Goal: Answer question/provide support: Answer question/provide support

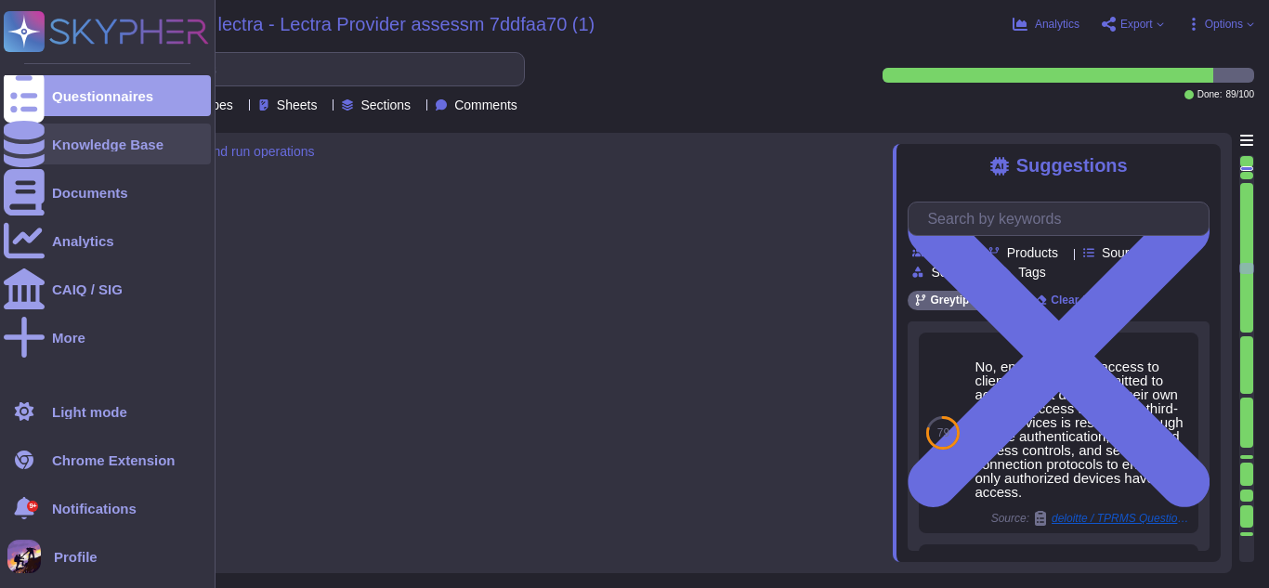
type textarea "Data archiving capabilities include moving client data to archival mode once a …"
type textarea "The automatic purging mechanism involves the following steps: 1. Data Archival:…"
type textarea "We have implemented DDoS protection mechanisms to ensure high availability and …"
type textarea "We implement several security measures for our SaaS, including: 1. Web Applicat…"
type textarea "We utilize the following third-party service providers and components in our se…"
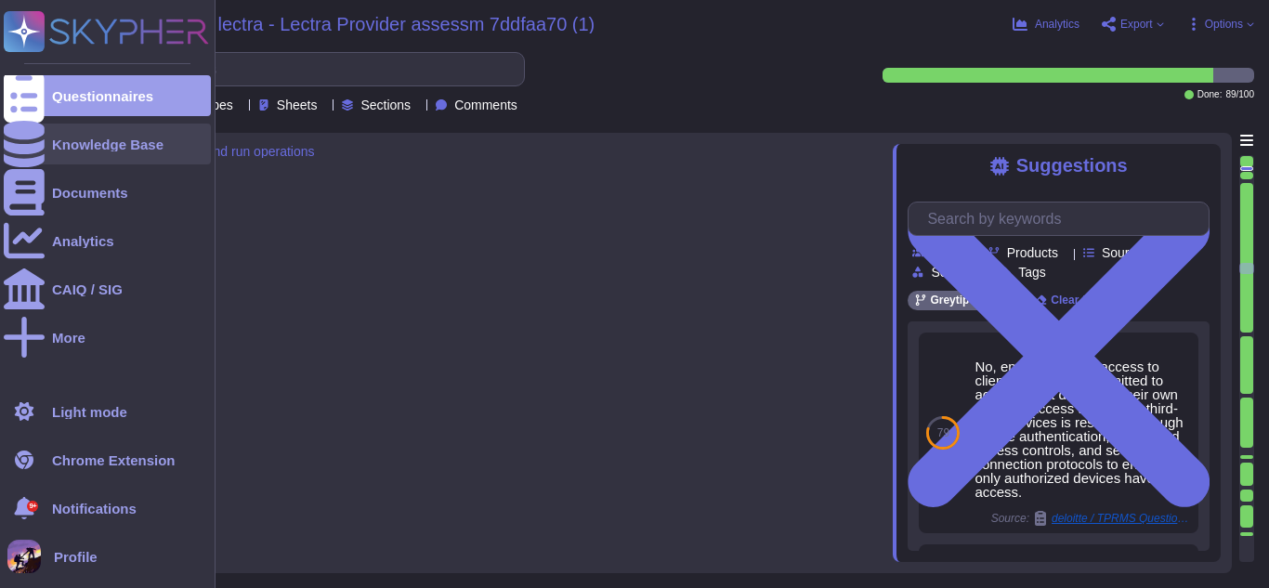
scroll to position [2, 0]
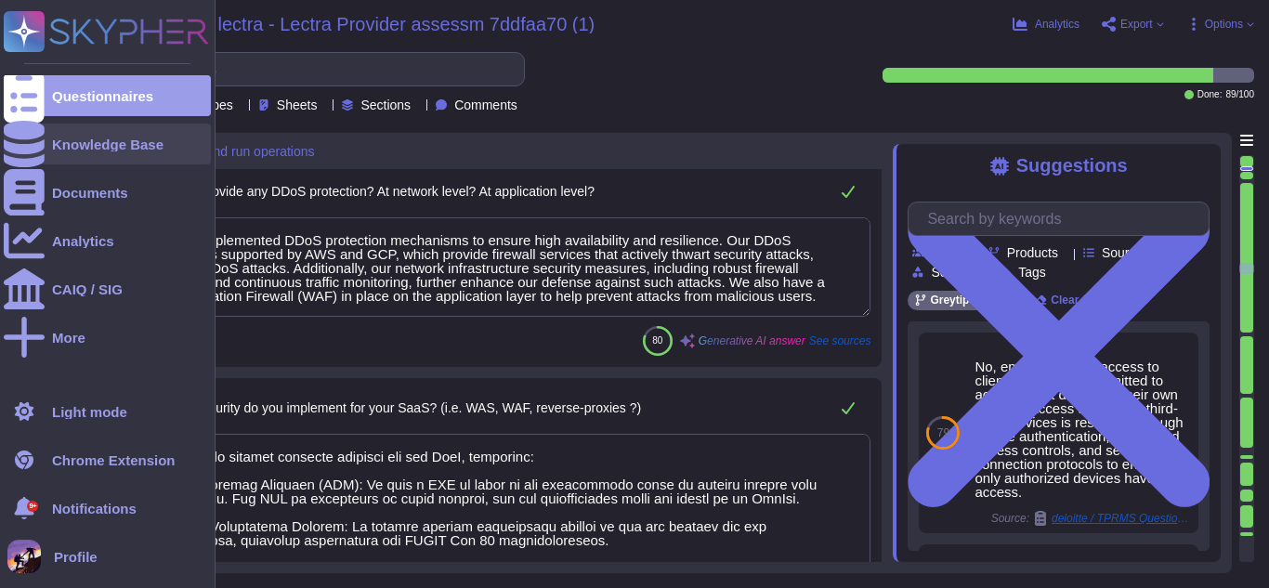
click at [65, 154] on div "Knowledge Base" at bounding box center [107, 144] width 207 height 41
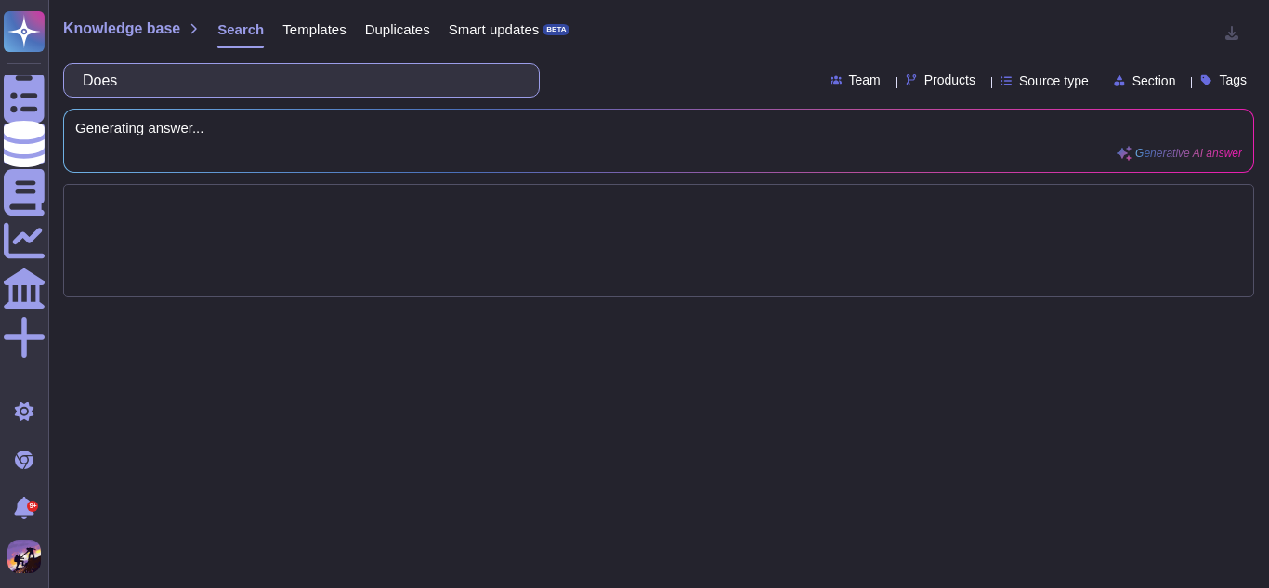
type input "Do"
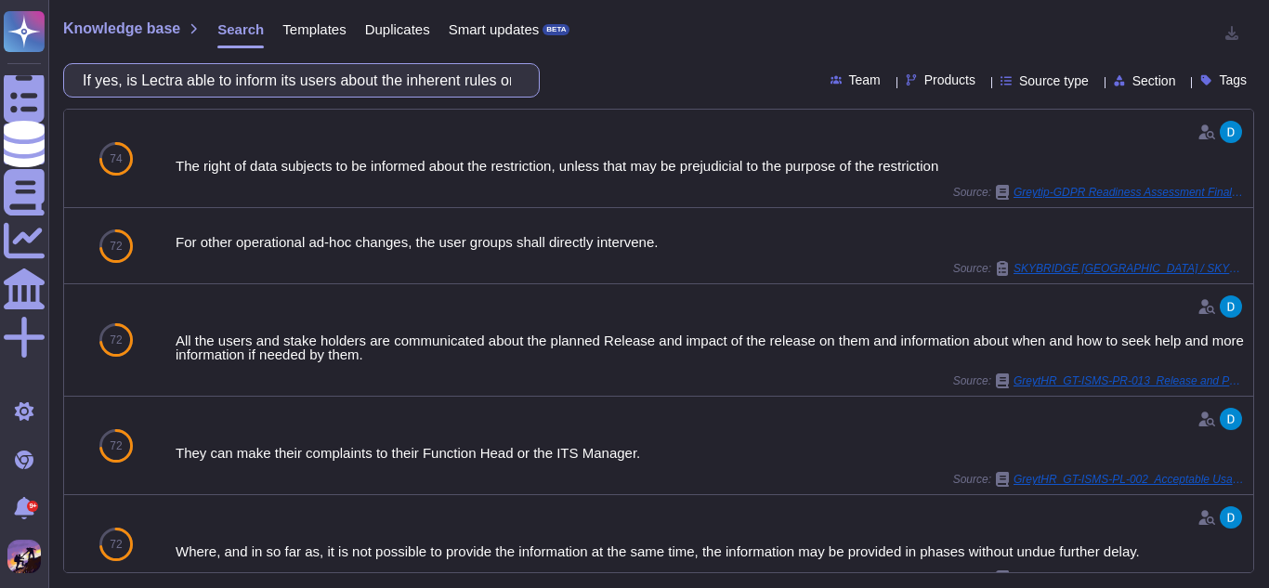
click at [327, 77] on input "If yes, is Lectra able to inform its users about the inherent rules on such fre…" at bounding box center [296, 80] width 447 height 33
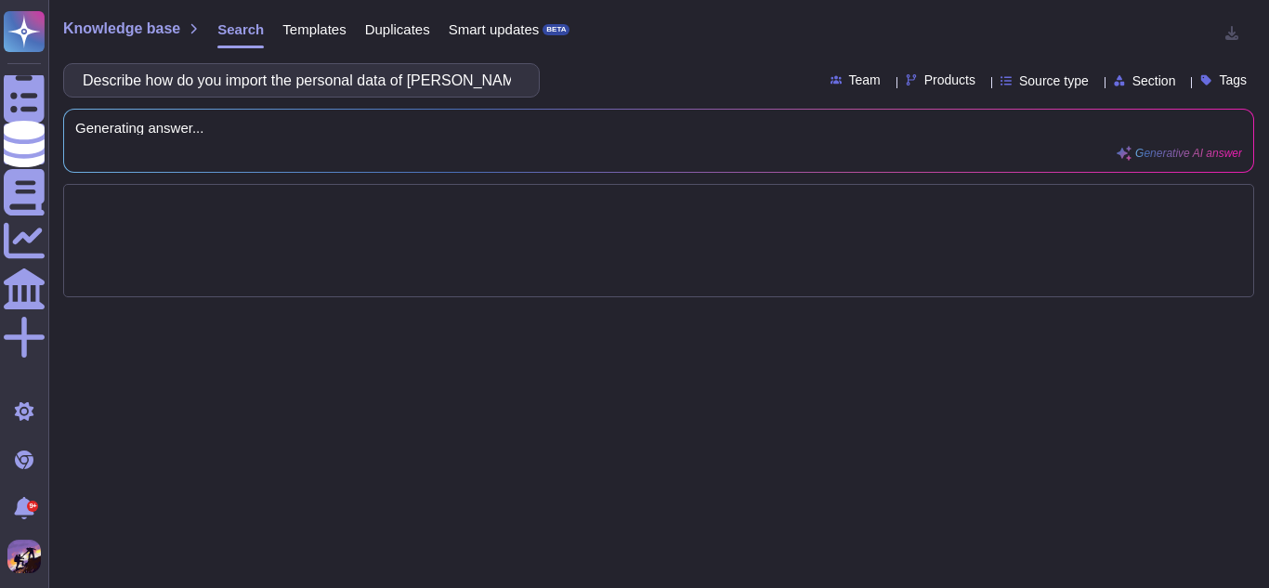
scroll to position [0, 154]
click at [324, 85] on input "Describe how do you import the personal data of [PERSON_NAME]'s collaborators w…" at bounding box center [296, 80] width 447 height 33
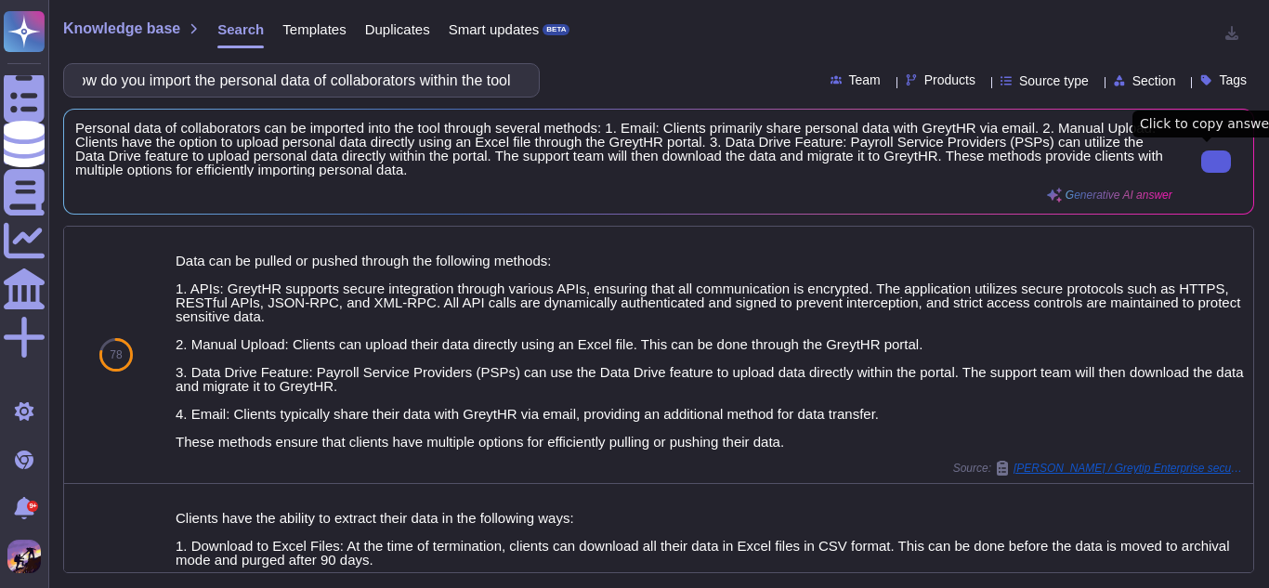
type input "Describe how do you import the personal data of collaborators within the tool"
click at [1216, 162] on icon at bounding box center [1216, 162] width 0 height 0
click at [404, 72] on input "Describe how do you import the personal data of collaborators within the tool" at bounding box center [296, 80] width 447 height 33
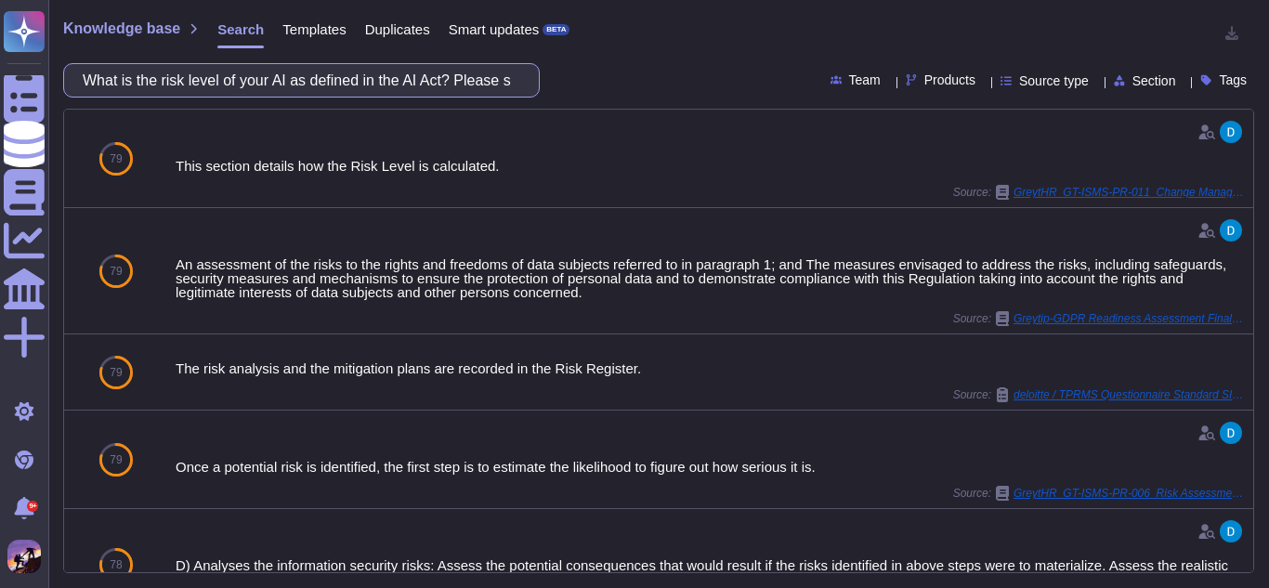
click at [411, 72] on input "What is the risk level of your AI as defined in the AI Act? Please specify your…" at bounding box center [296, 80] width 447 height 33
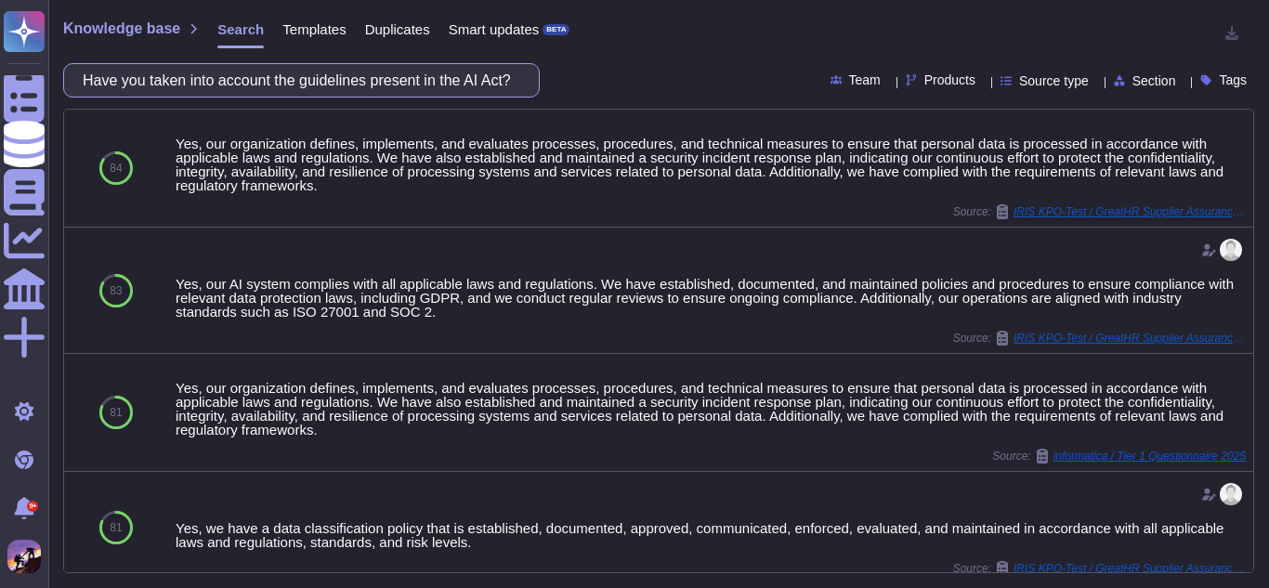
click at [508, 83] on input "Have you taken into account the guidelines present in the AI Act?" at bounding box center [296, 80] width 447 height 33
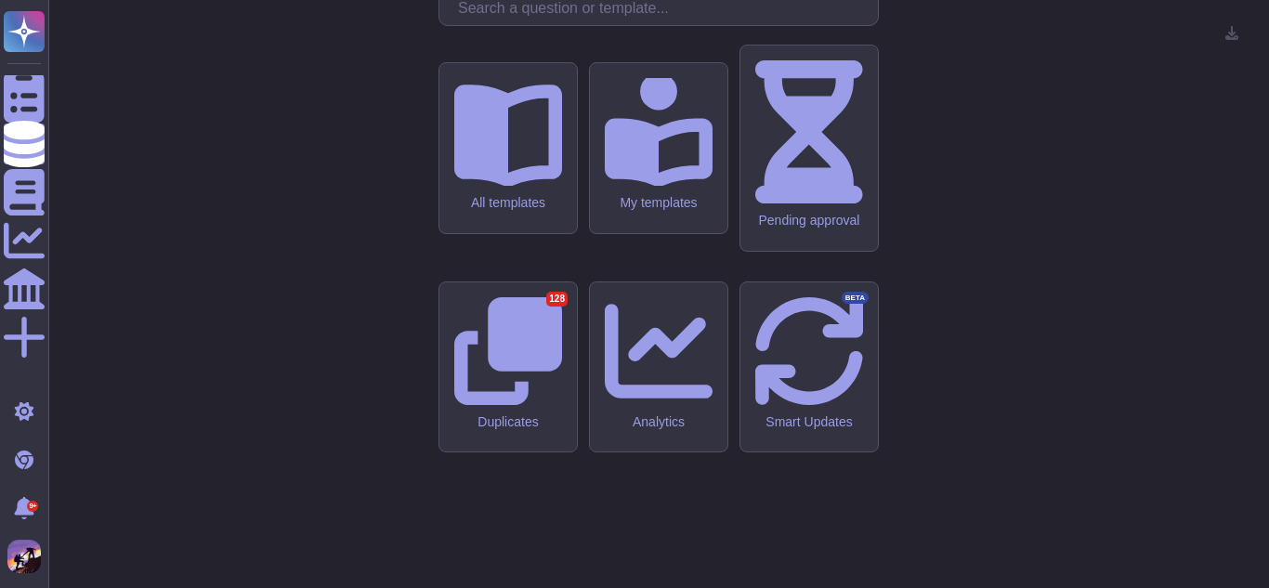
click at [285, 135] on div "Greytip Security knowledge base All templates My templates Pending approval Dup…" at bounding box center [658, 294] width 1191 height 558
click at [575, 25] on input "text" at bounding box center [663, 9] width 429 height 33
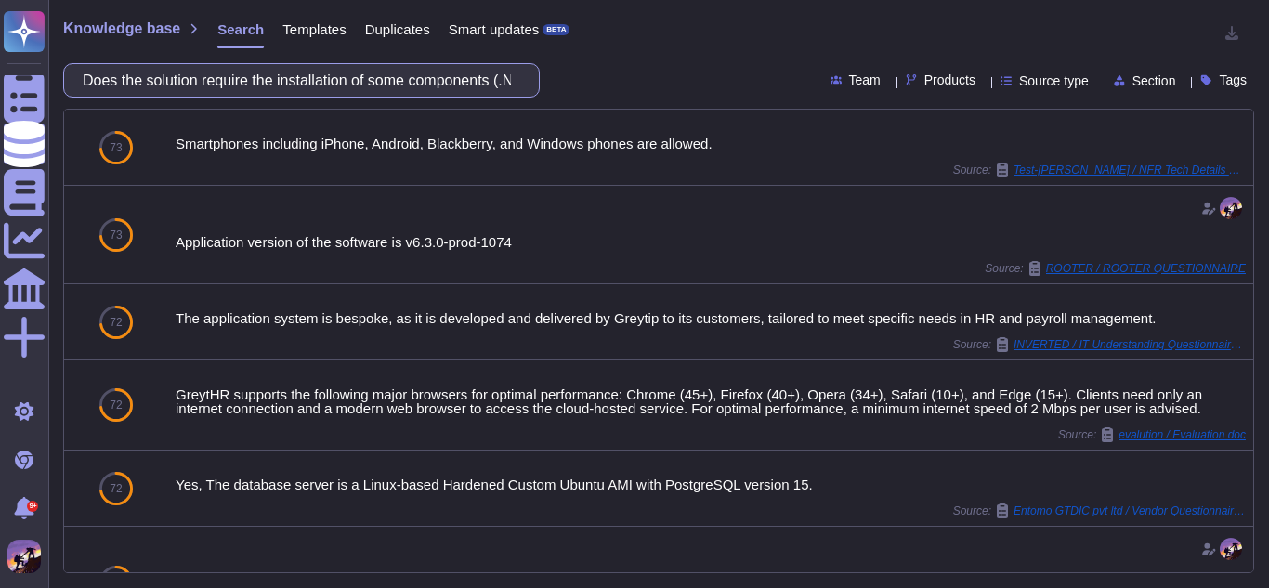
click at [414, 82] on input "Does the solution require the installation of some components (.Net, Java, Word…" at bounding box center [296, 80] width 447 height 33
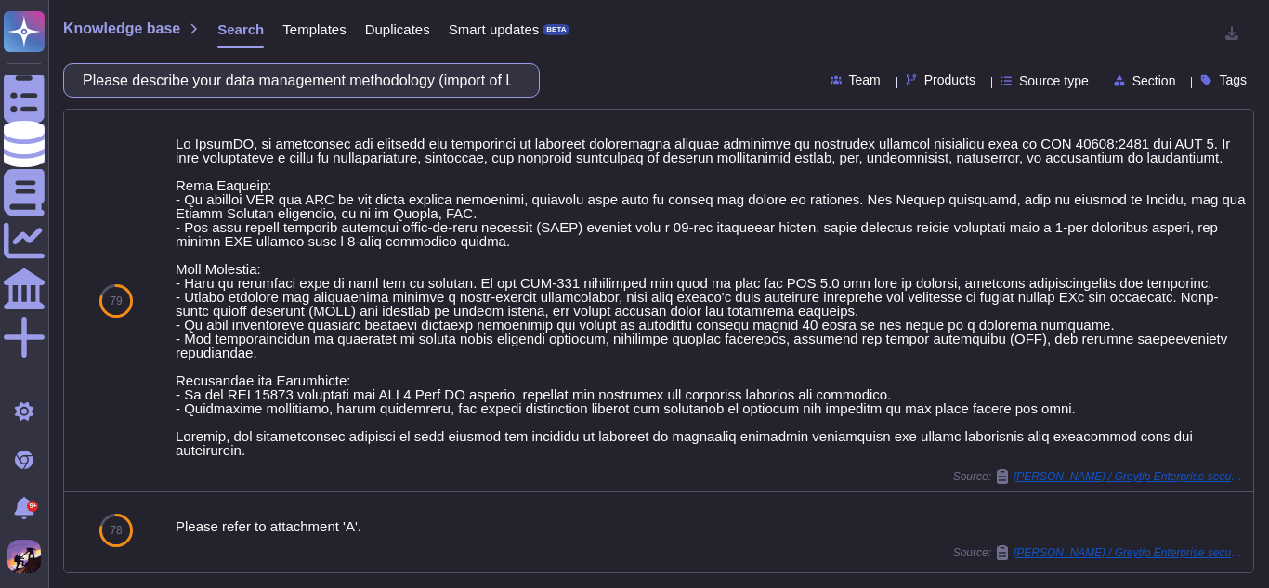
click at [355, 75] on input "Please describe your data management methodology (import of Lectra data, person…" at bounding box center [296, 80] width 447 height 33
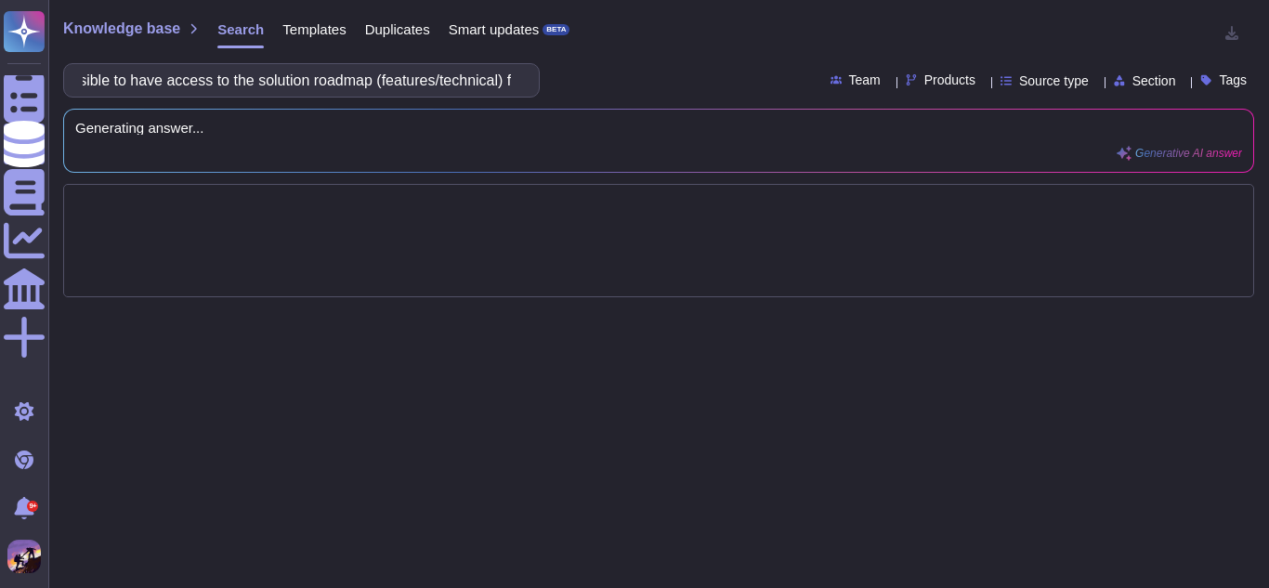
scroll to position [0, 66]
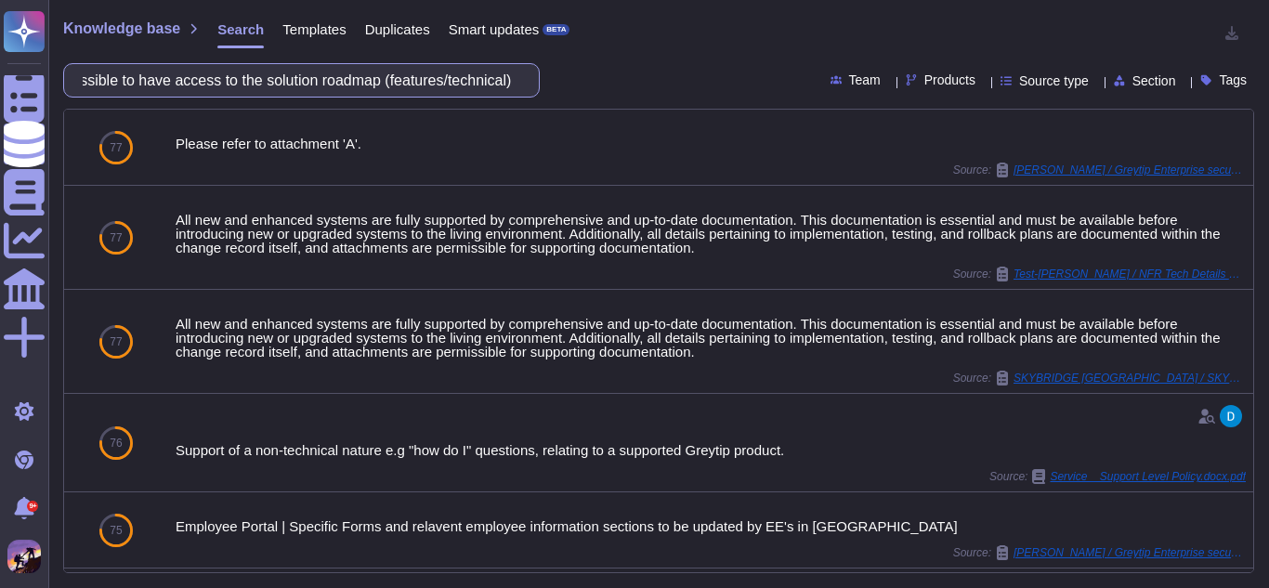
type input "Is it possible to have access to the solution roadmap (features/technical)"
click at [315, 62] on div "Knowledge base Search Templates Duplicates Smart updates BETA Is it possible to…" at bounding box center [658, 294] width 1220 height 588
click at [314, 72] on input "Is it possible to have access to the solution roadmap (features/technical)" at bounding box center [296, 80] width 447 height 33
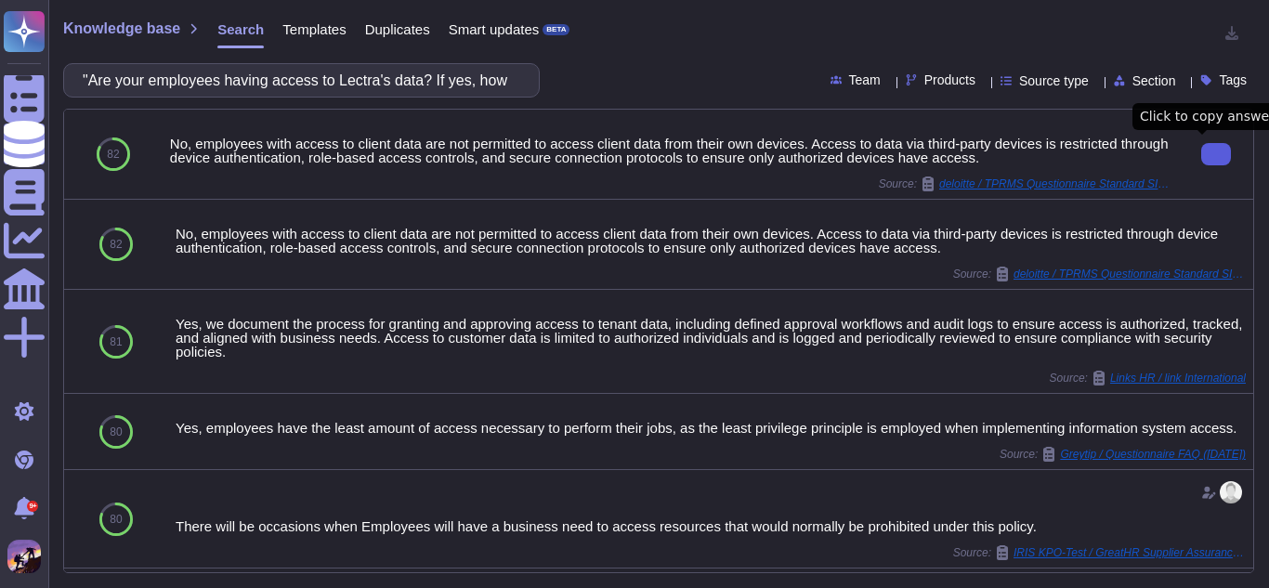
click at [1216, 154] on icon at bounding box center [1216, 154] width 0 height 0
